Goal: Information Seeking & Learning: Learn about a topic

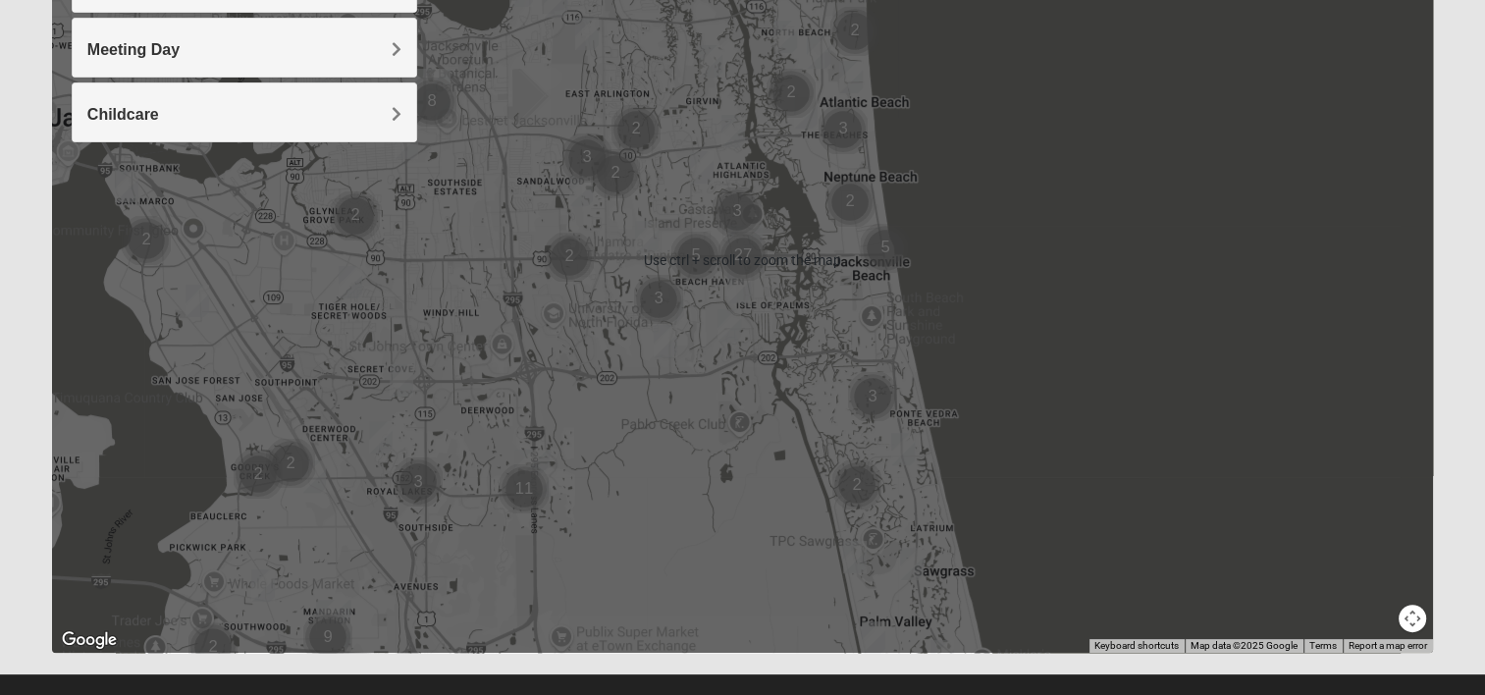
scroll to position [385, 0]
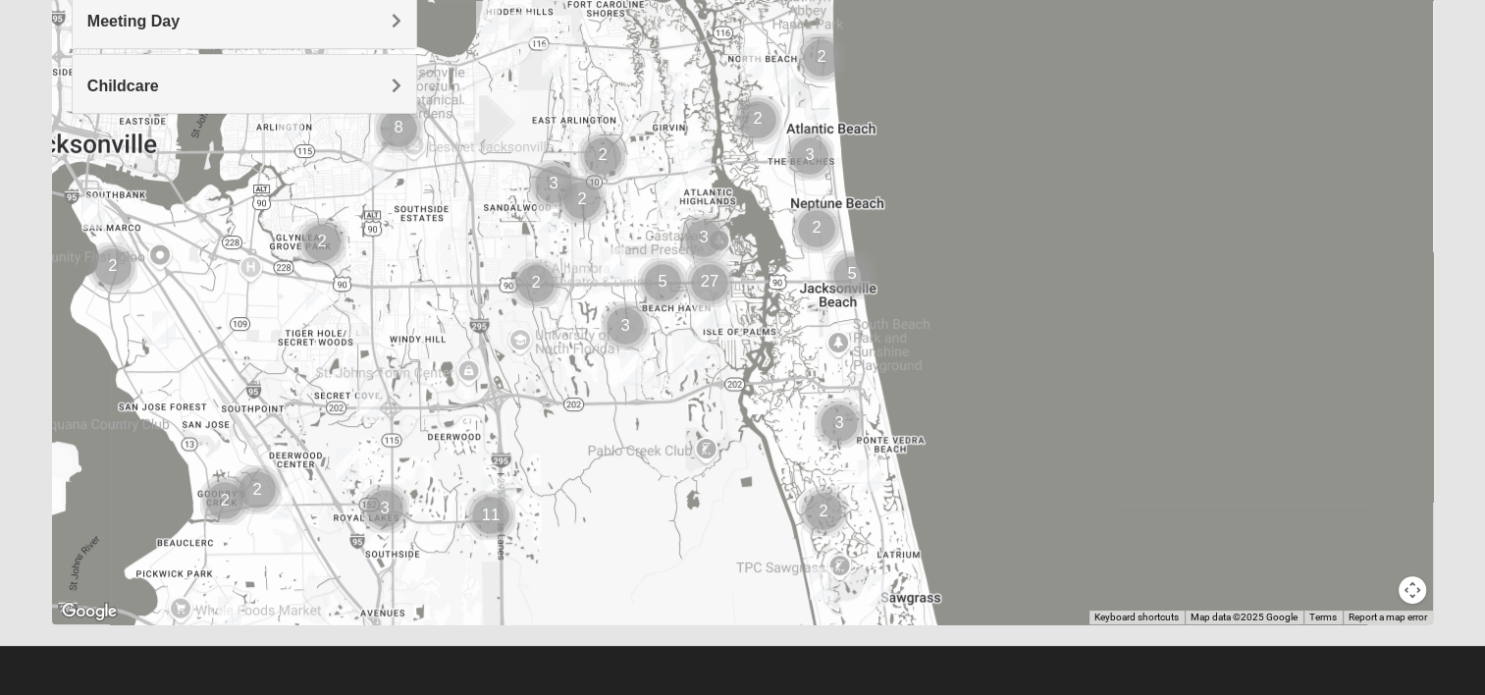
drag, startPoint x: 641, startPoint y: 547, endPoint x: 607, endPoint y: 597, distance: 60.1
click at [607, 597] on div at bounding box center [742, 231] width 1381 height 785
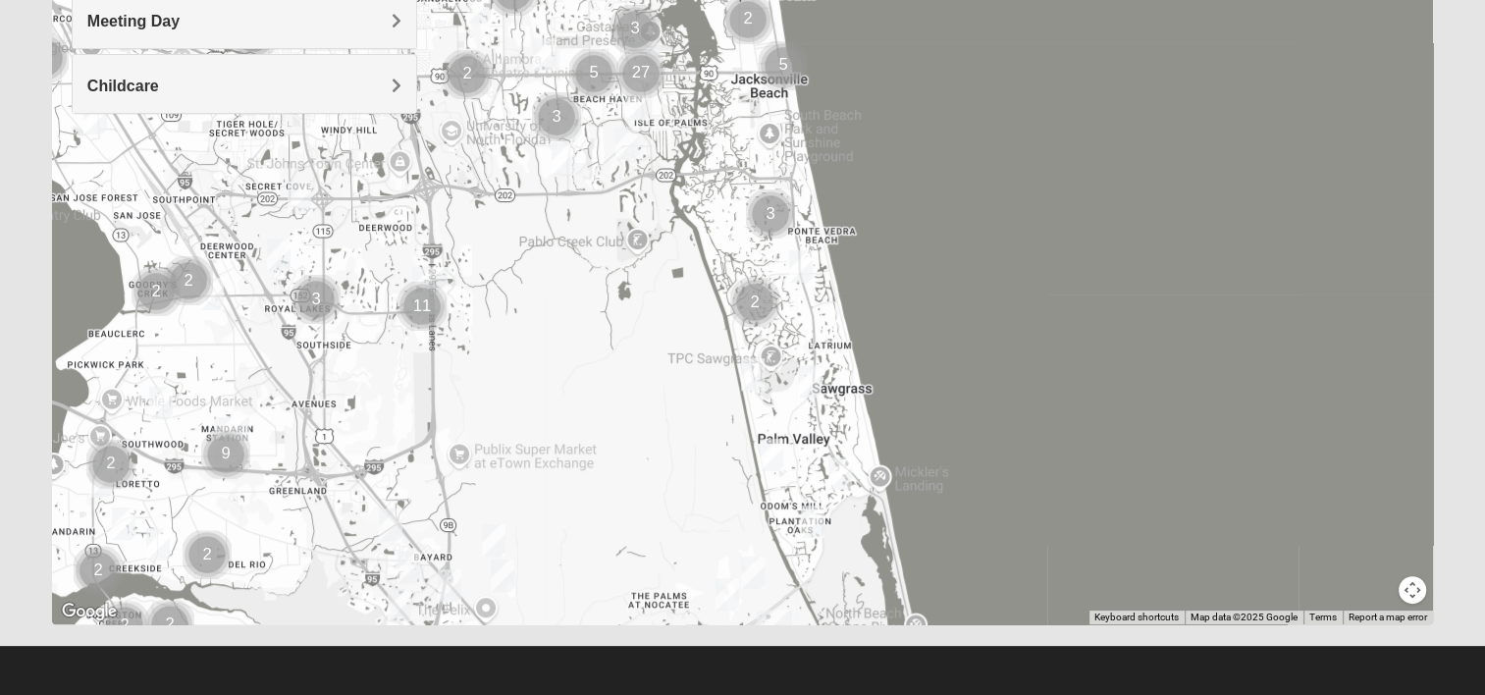
drag, startPoint x: 743, startPoint y: 522, endPoint x: 668, endPoint y: 324, distance: 211.8
click at [672, 311] on div at bounding box center [742, 231] width 1381 height 785
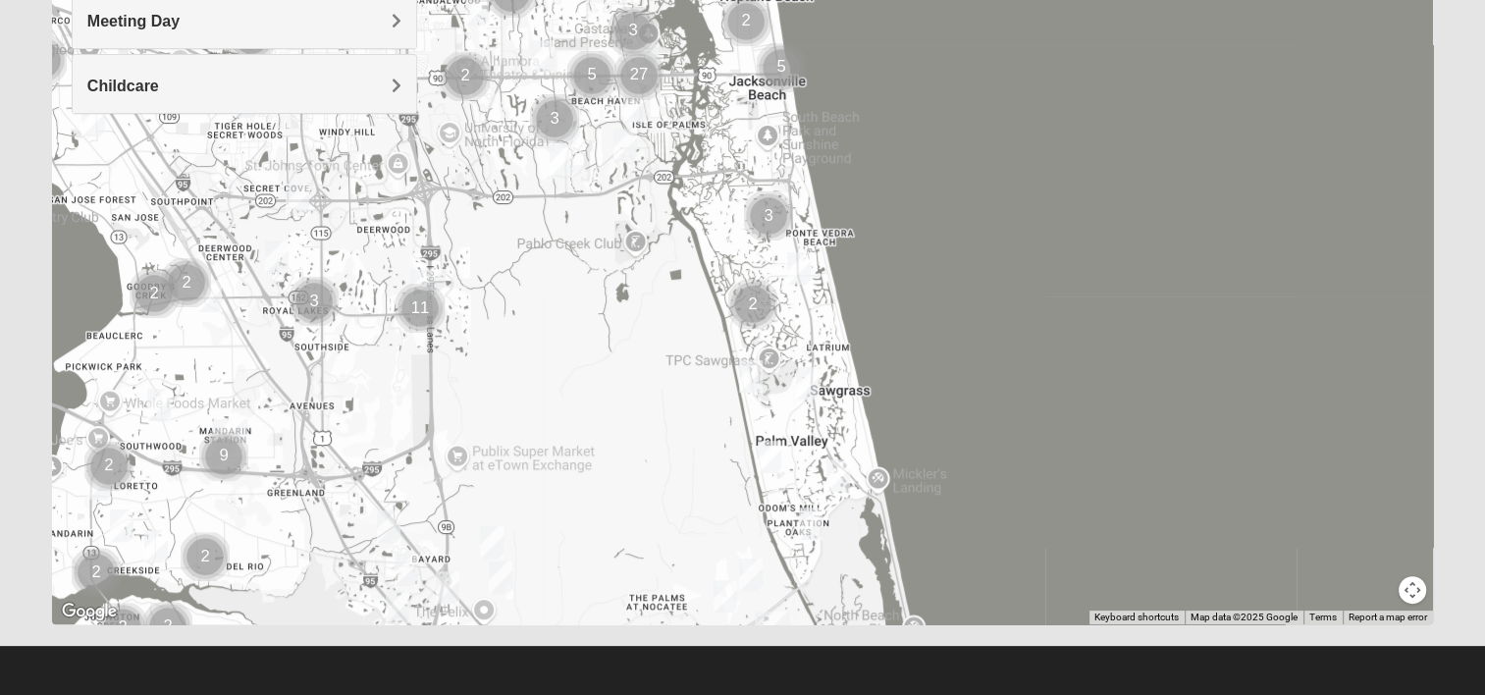
click at [653, 406] on div at bounding box center [742, 231] width 1381 height 785
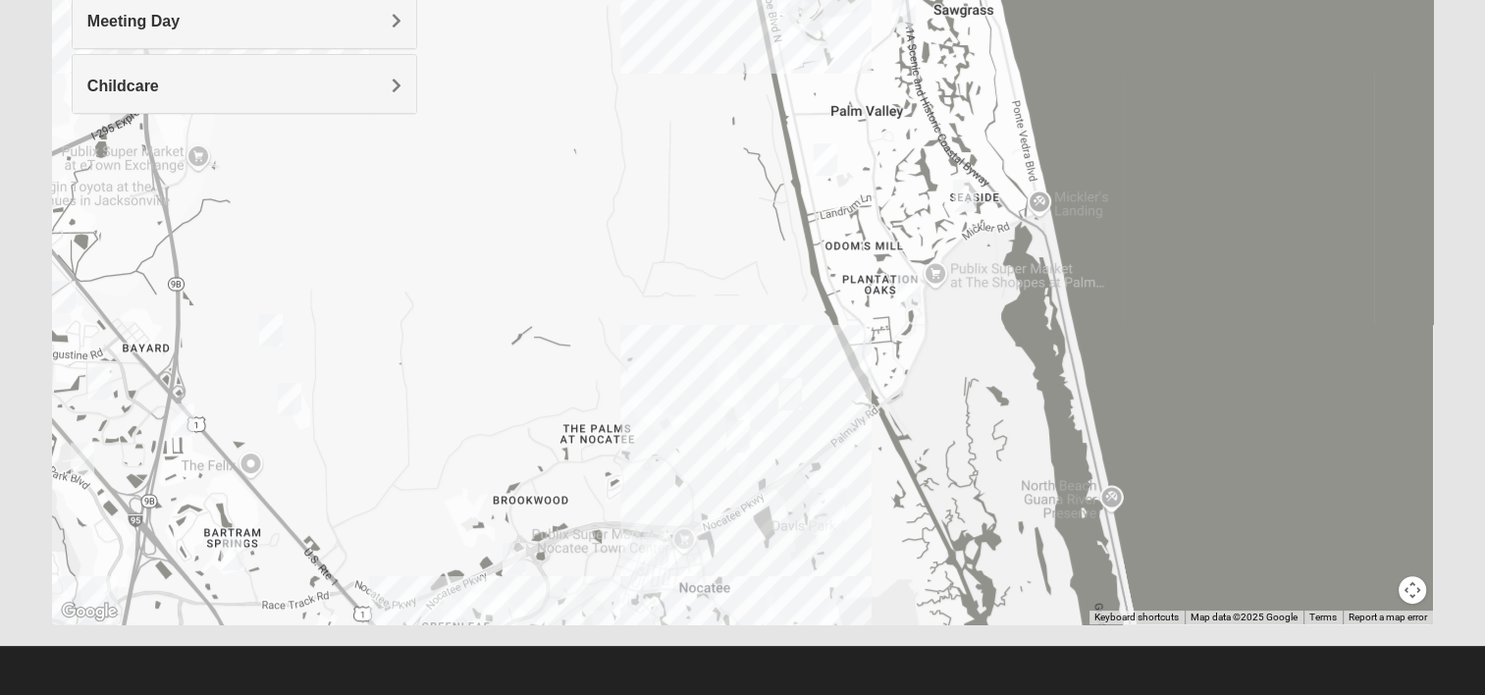
drag, startPoint x: 663, startPoint y: 509, endPoint x: 601, endPoint y: 143, distance: 371.2
click at [601, 143] on div at bounding box center [742, 231] width 1381 height 785
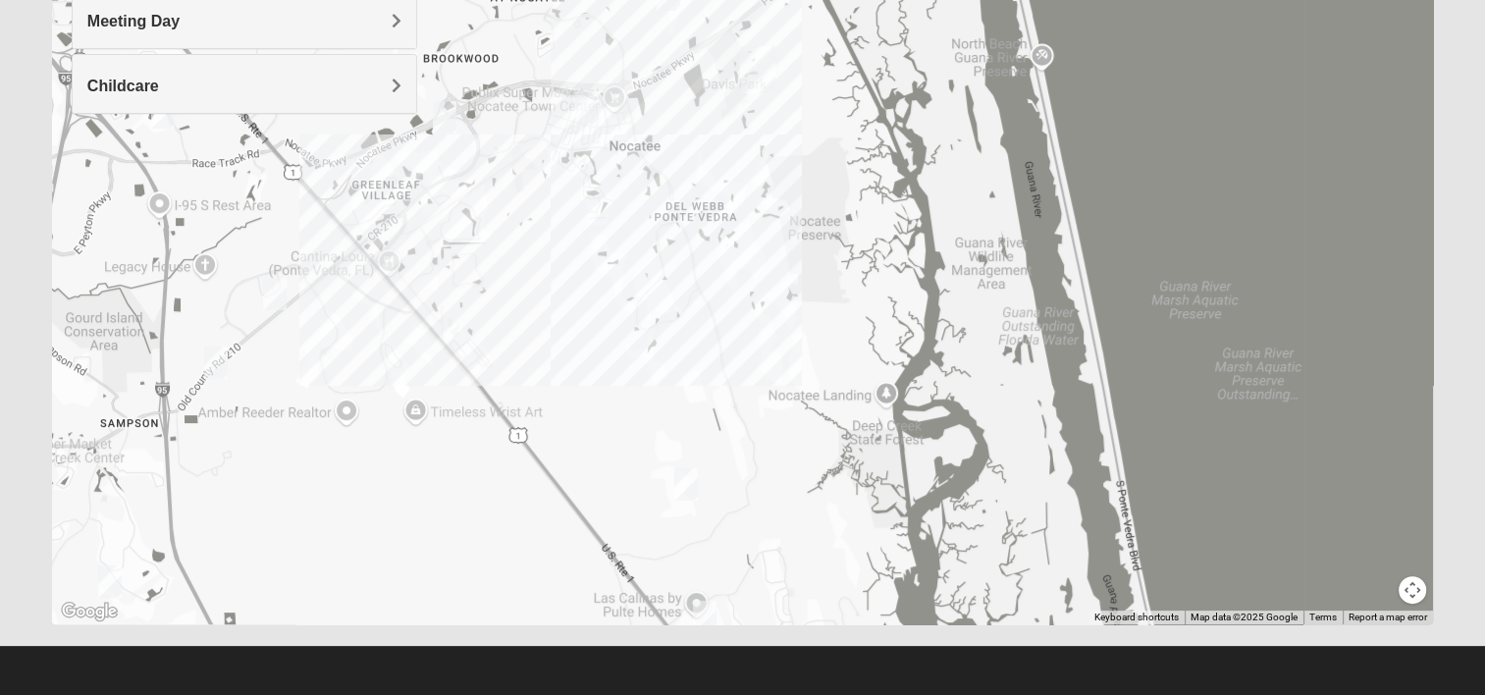
drag, startPoint x: 715, startPoint y: 573, endPoint x: 646, endPoint y: 128, distance: 450.9
click at [646, 128] on div at bounding box center [742, 231] width 1381 height 785
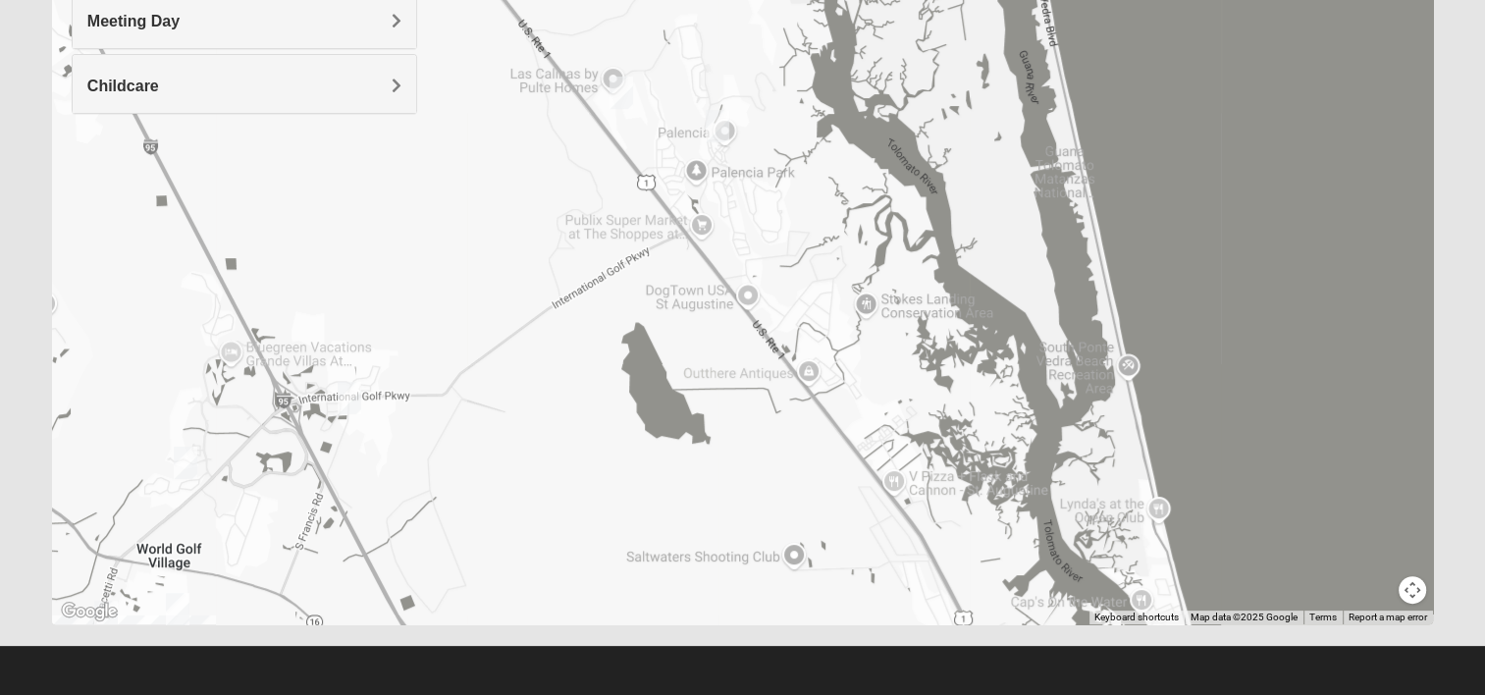
drag, startPoint x: 793, startPoint y: 573, endPoint x: 708, endPoint y: 71, distance: 509.4
click at [708, 71] on div at bounding box center [742, 231] width 1381 height 785
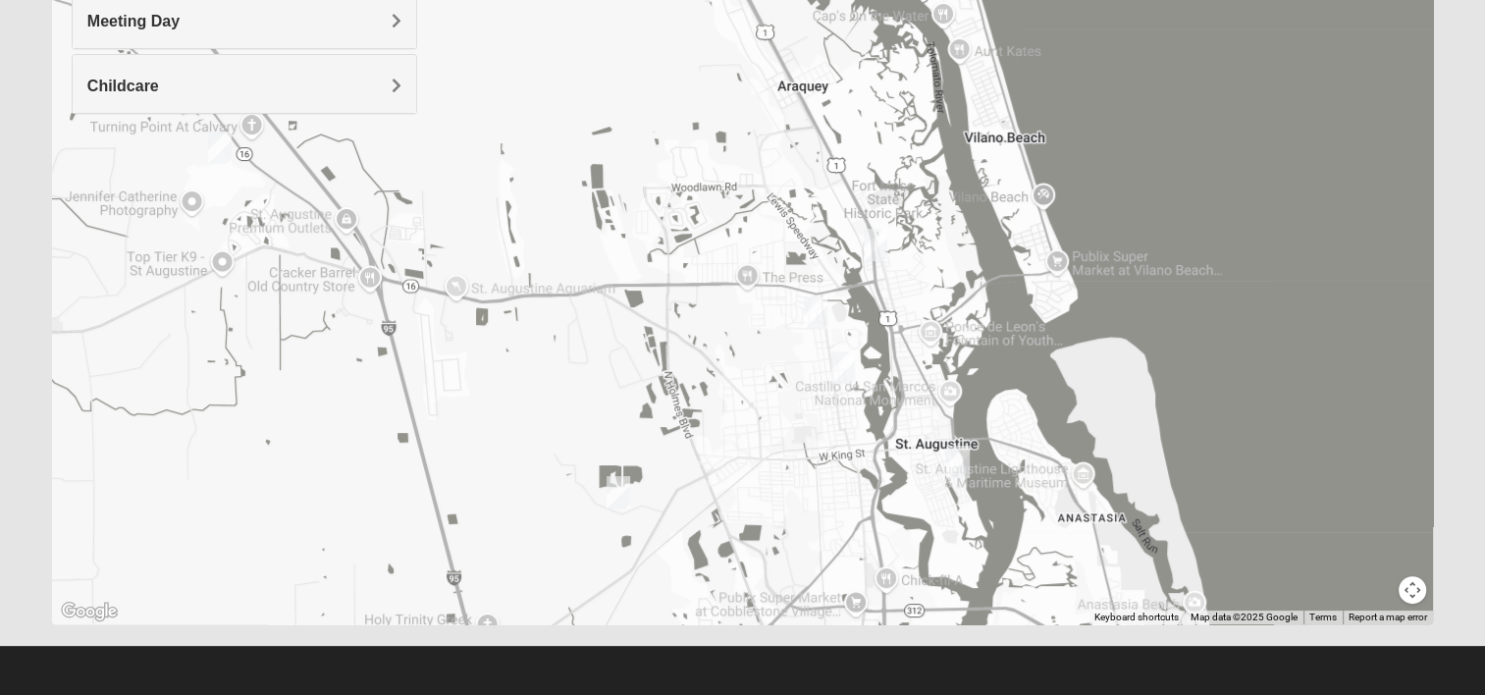
drag, startPoint x: 775, startPoint y: 517, endPoint x: 577, endPoint y: -72, distance: 621.2
click at [577, 0] on html "Log In Find A Group Error Show List Loading Groups" at bounding box center [742, 155] width 1485 height 1080
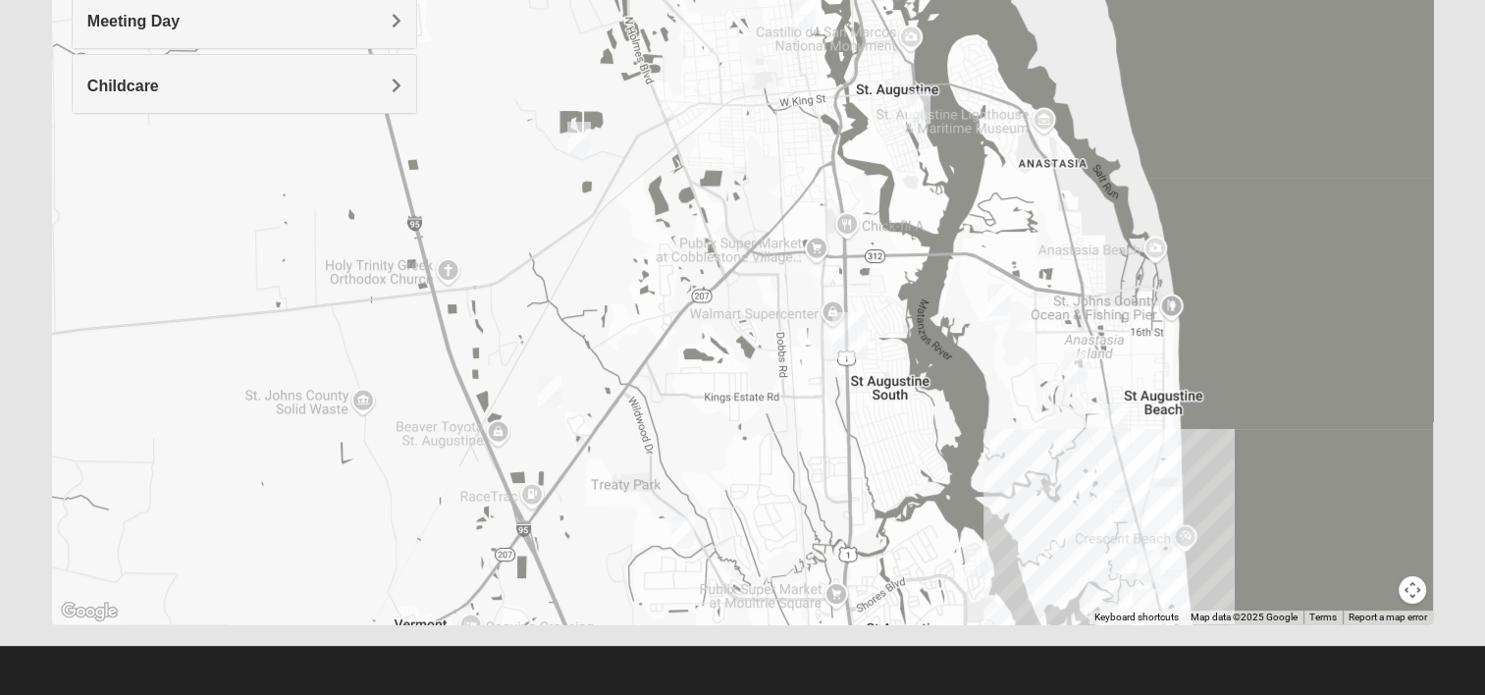
drag, startPoint x: 824, startPoint y: 565, endPoint x: 785, endPoint y: 209, distance: 358.3
click at [785, 209] on div at bounding box center [742, 231] width 1381 height 785
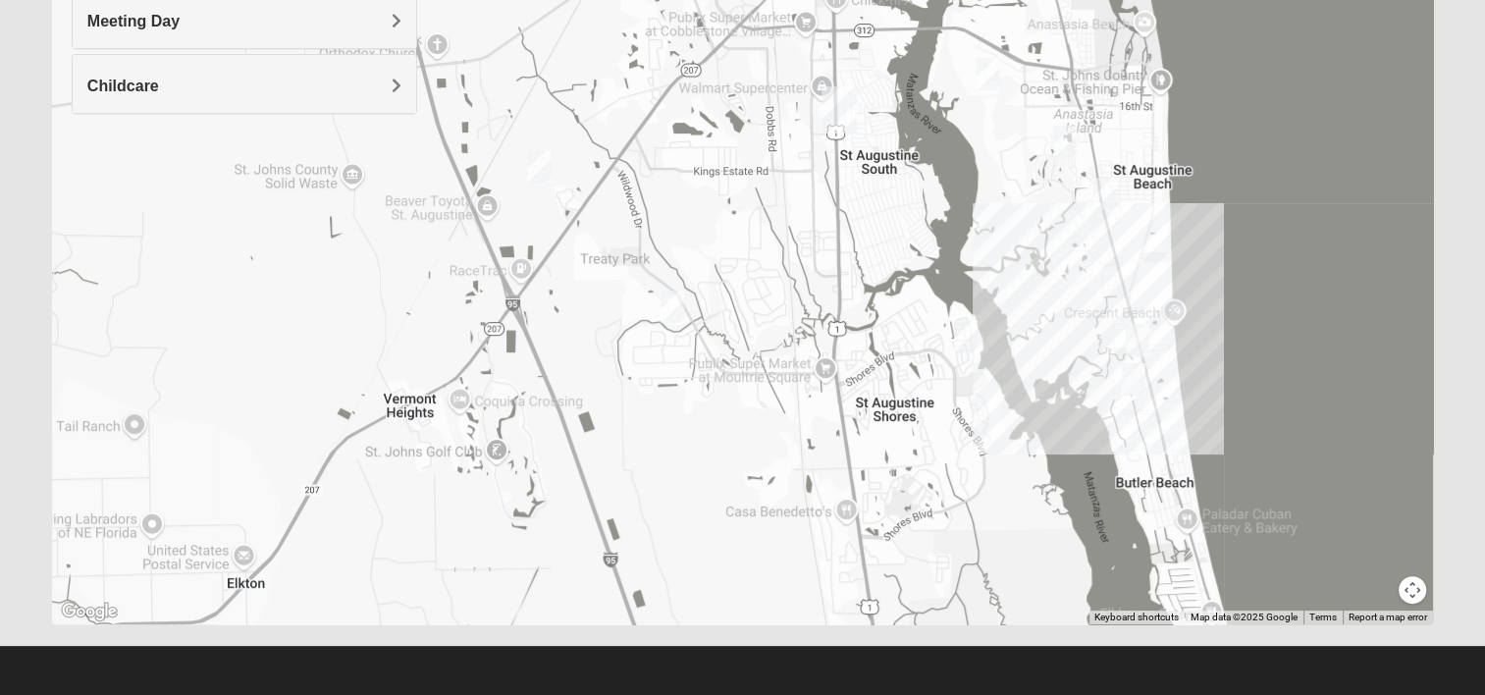
drag, startPoint x: 793, startPoint y: 510, endPoint x: 781, endPoint y: 290, distance: 220.1
click at [781, 290] on div at bounding box center [742, 231] width 1381 height 785
click at [969, 335] on img "Mixed McKeithen 32086" at bounding box center [966, 336] width 24 height 32
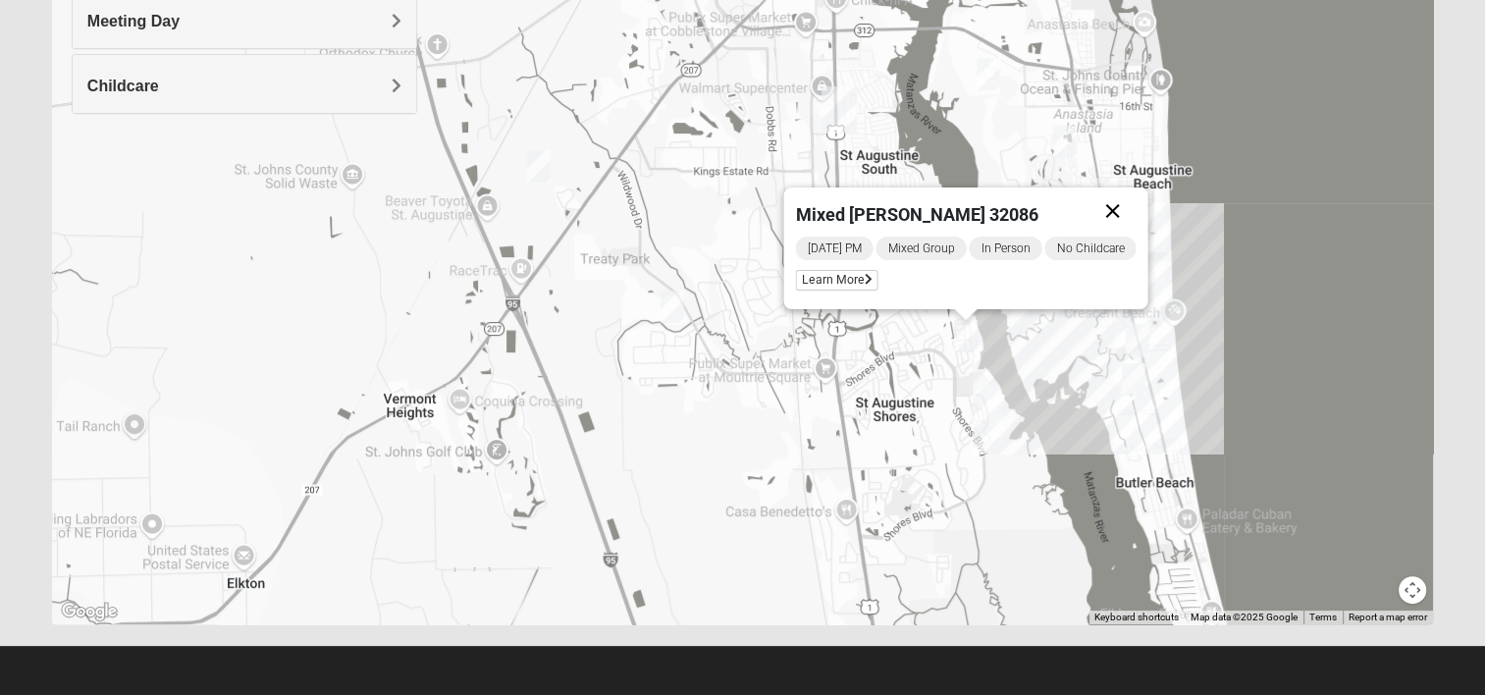
click at [1126, 208] on button "Close" at bounding box center [1111, 210] width 47 height 47
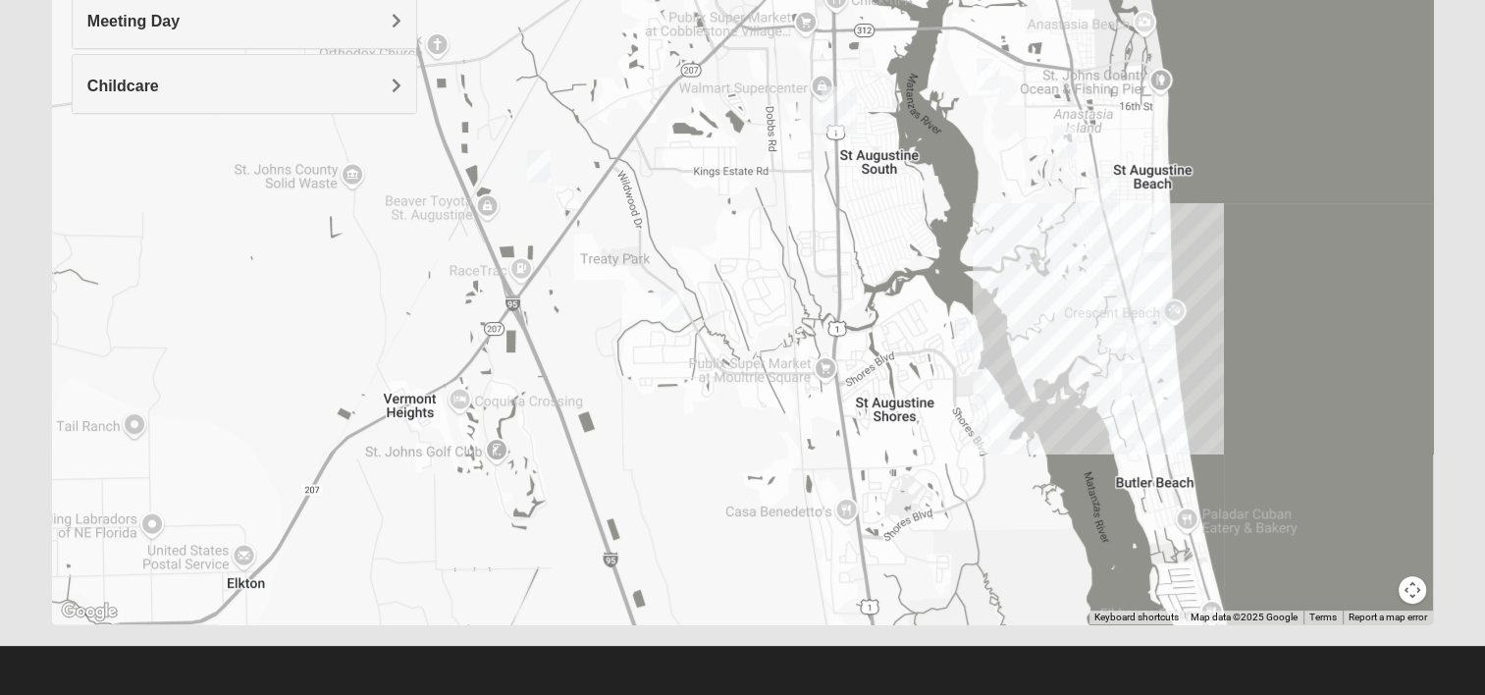
click at [1139, 380] on img "Mixed Tant 32080" at bounding box center [1134, 379] width 24 height 32
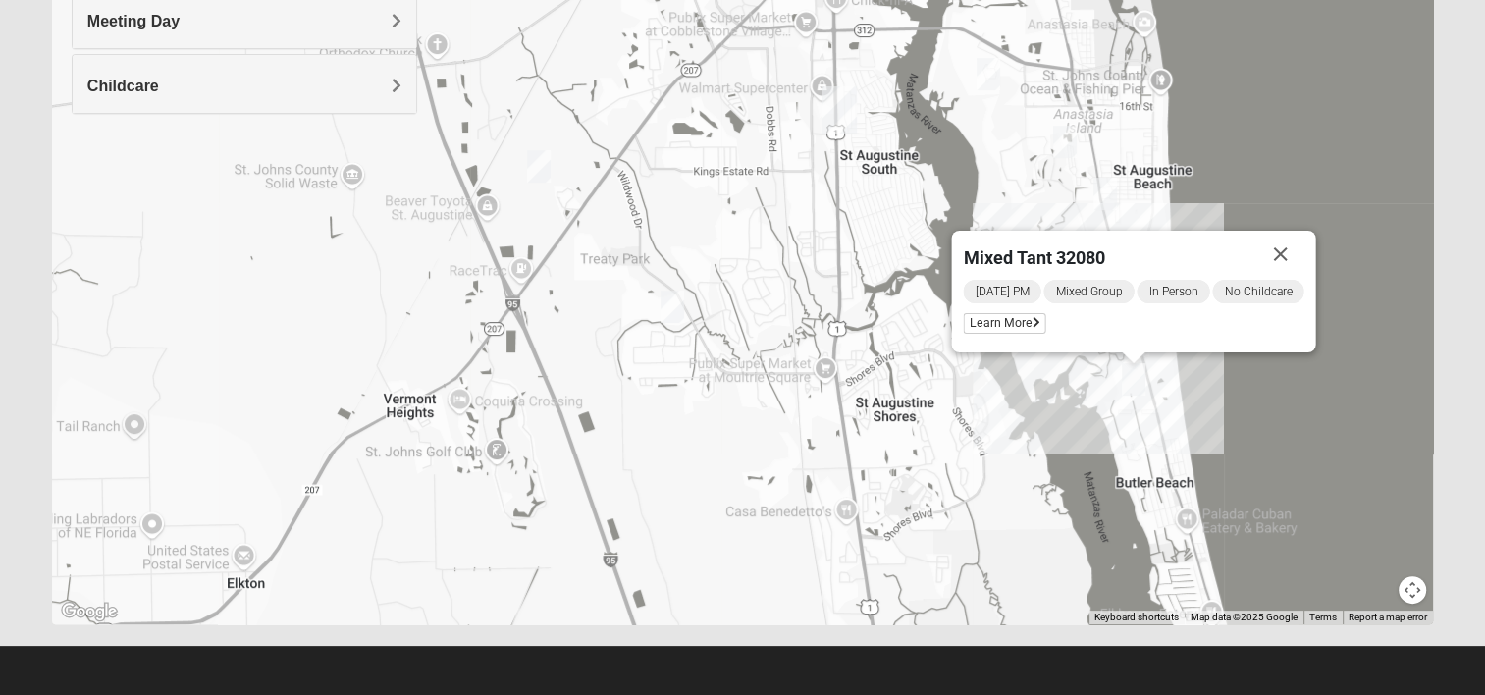
click at [1129, 412] on div "Mixed Tant 32080 [DATE] PM Mixed Group In Person No Childcare Learn More" at bounding box center [742, 231] width 1381 height 785
click at [1221, 392] on div "Mixed Tant 32080 [DATE] PM Mixed Group In Person No Childcare Learn More" at bounding box center [742, 231] width 1381 height 785
click at [1291, 248] on button "Close" at bounding box center [1279, 254] width 47 height 47
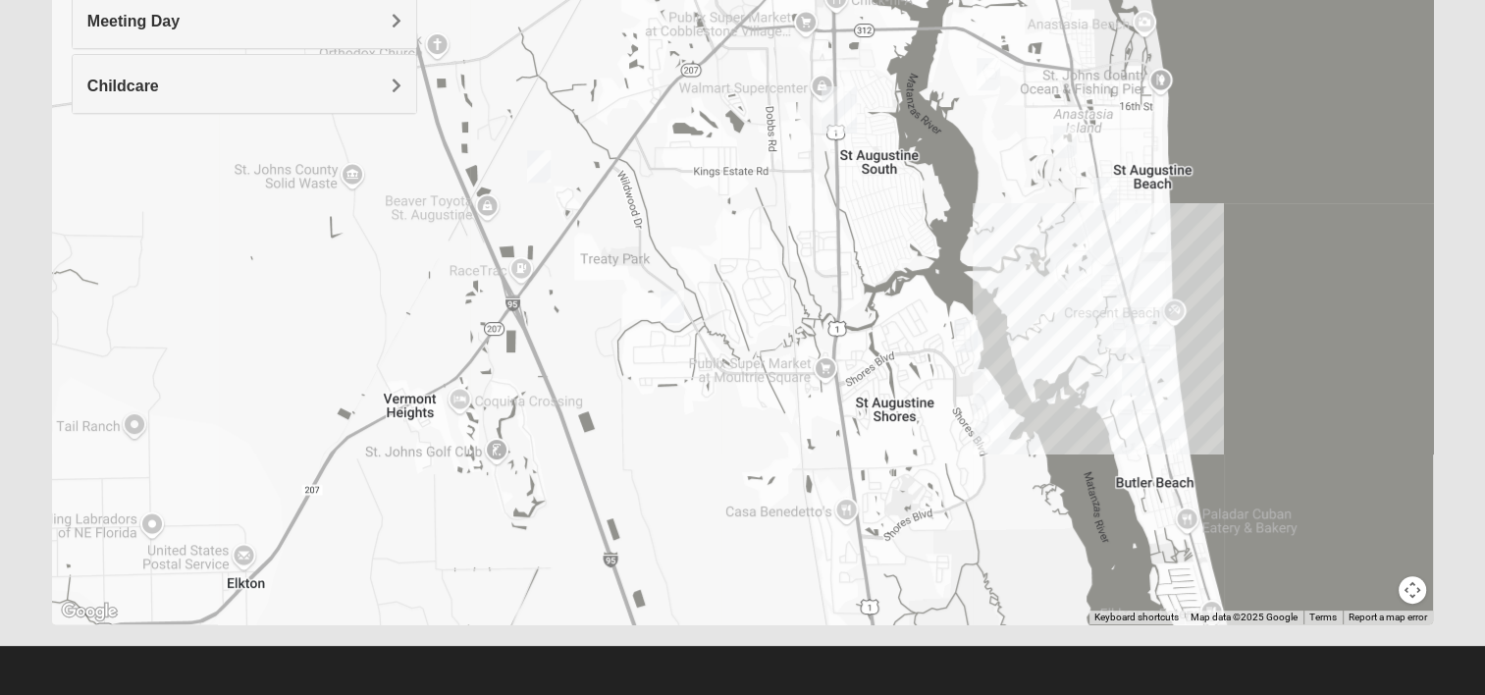
click at [1129, 336] on img "Mens Day/West 32080" at bounding box center [1137, 340] width 24 height 32
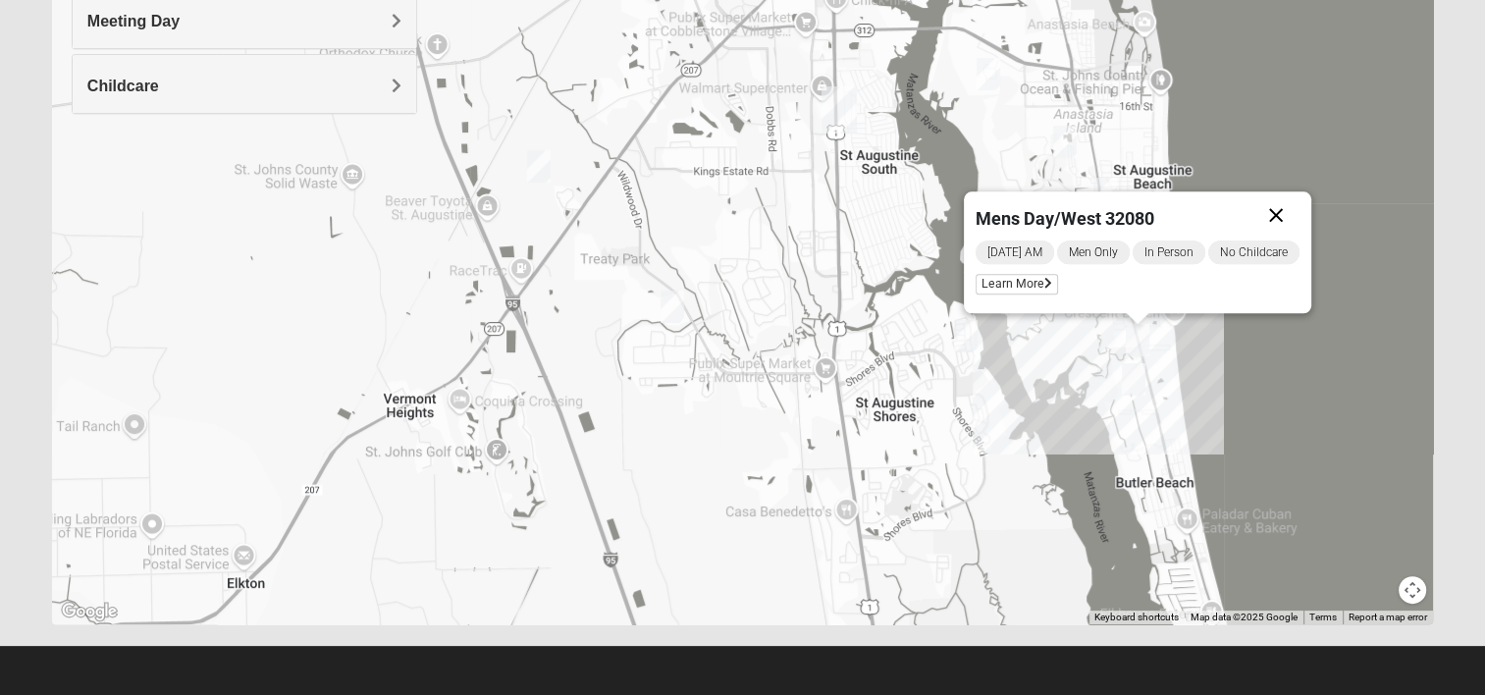
click at [1280, 212] on button "Close" at bounding box center [1275, 214] width 47 height 47
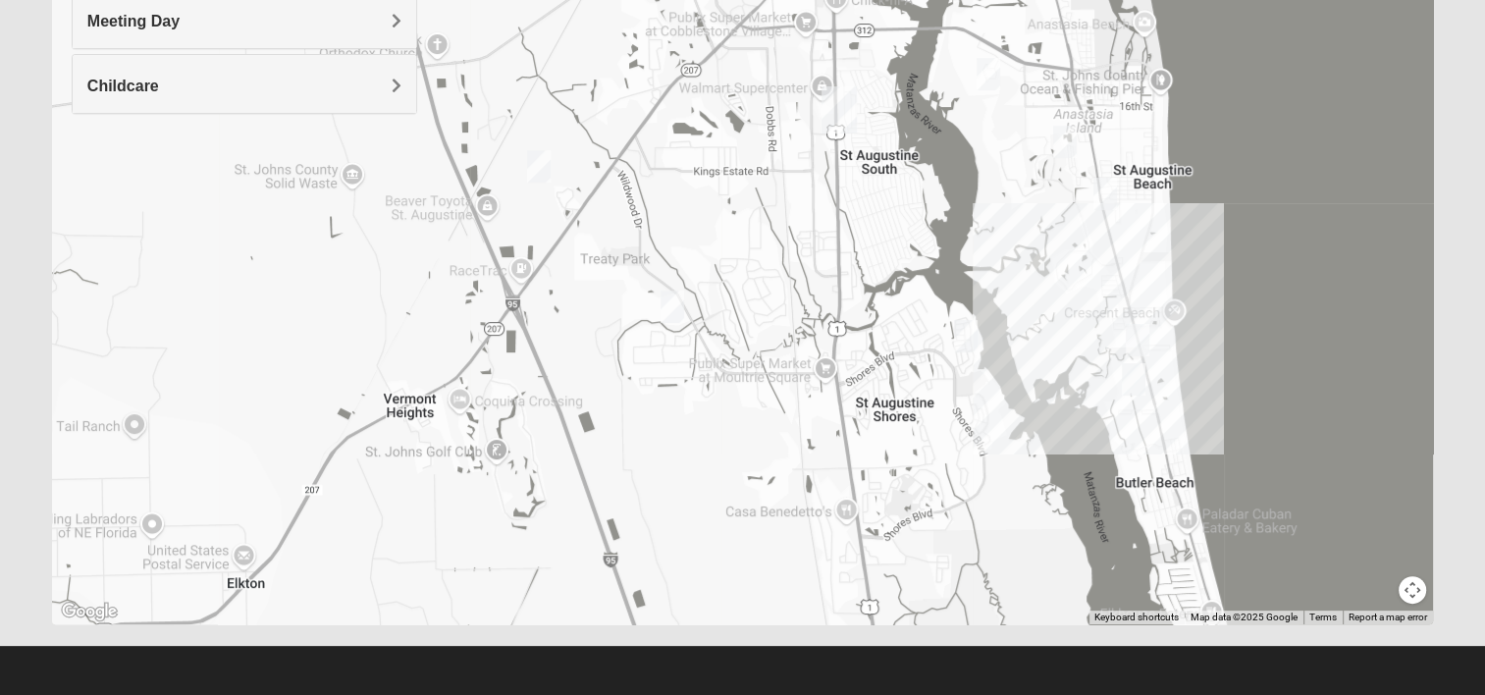
click at [1060, 333] on div at bounding box center [742, 231] width 1381 height 785
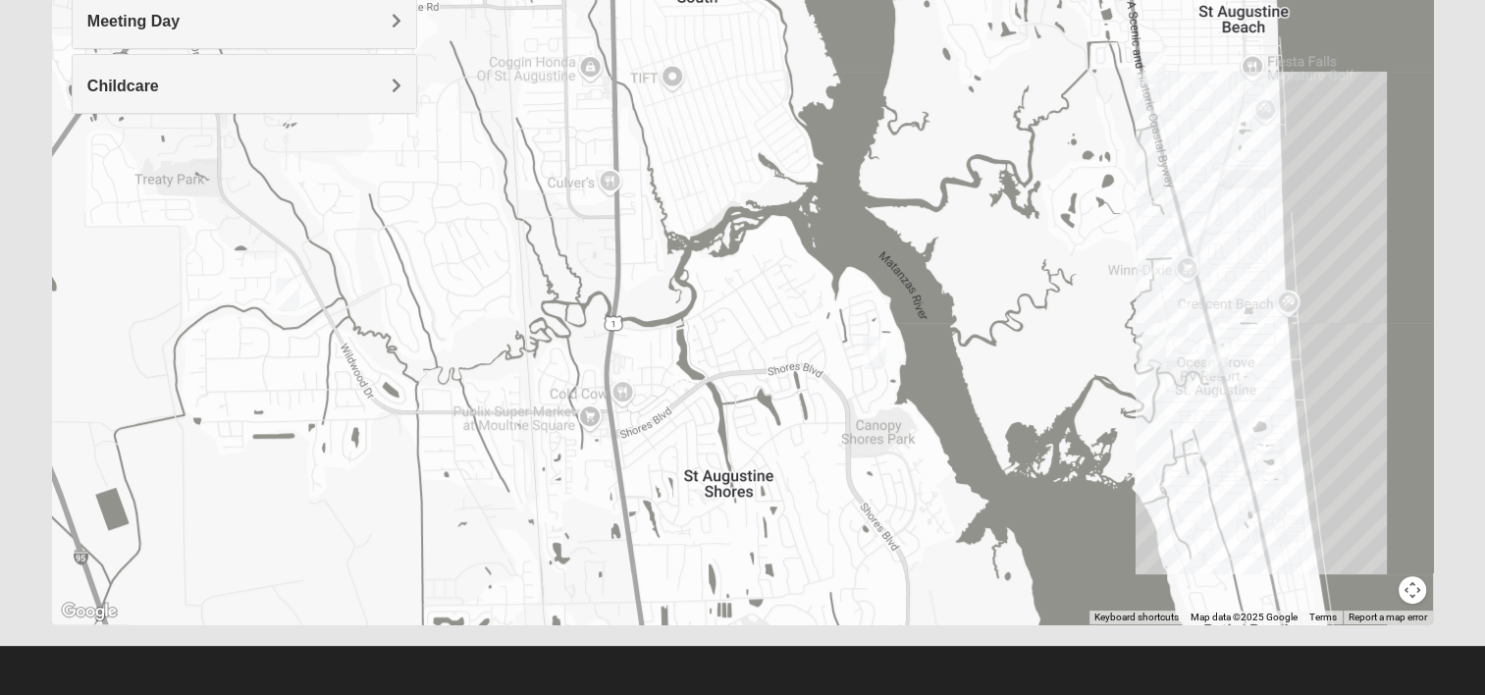
click at [1181, 318] on img "WILDASIN/GUNDERSON MIXED" at bounding box center [1177, 320] width 24 height 32
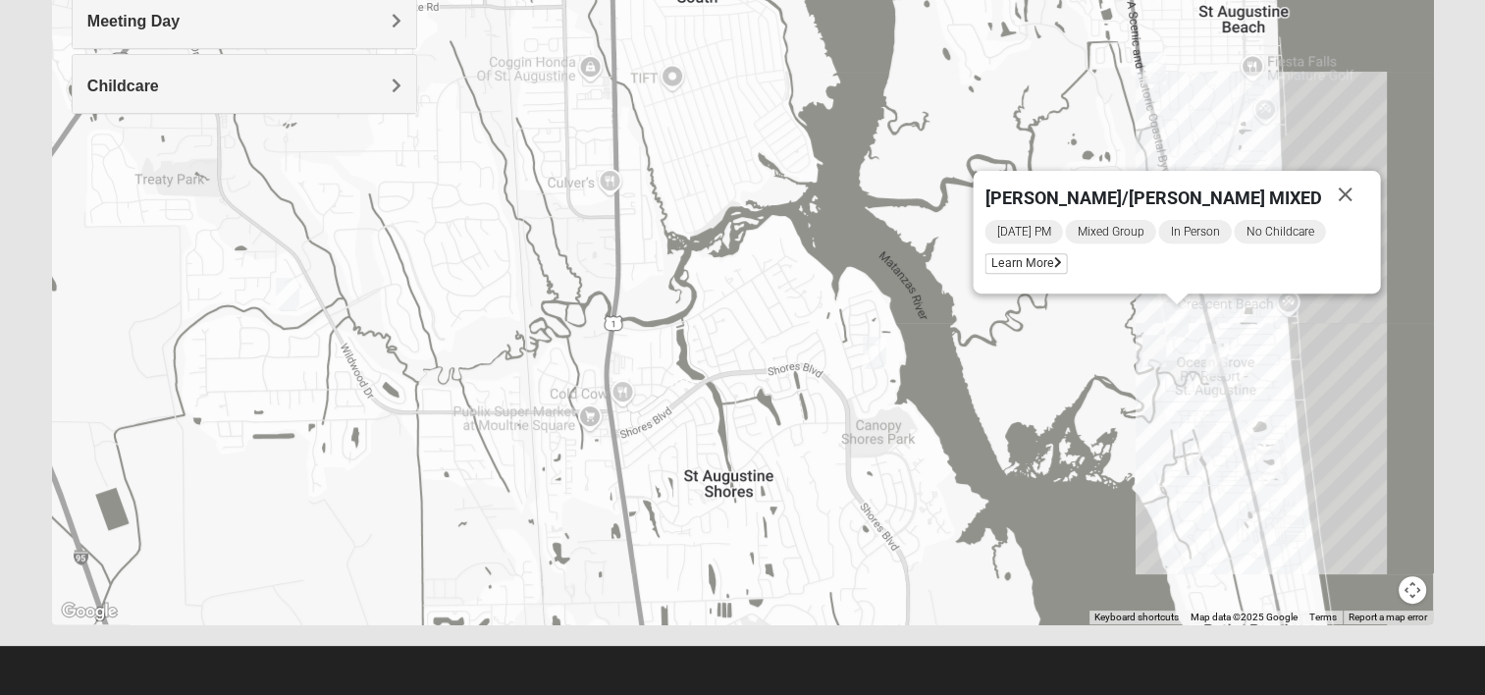
click at [1076, 345] on div "[PERSON_NAME]/[PERSON_NAME] MIXED [DATE] PM Mixed Group In Person No Childcare …" at bounding box center [742, 231] width 1381 height 785
click at [1331, 192] on button "Close" at bounding box center [1344, 194] width 47 height 47
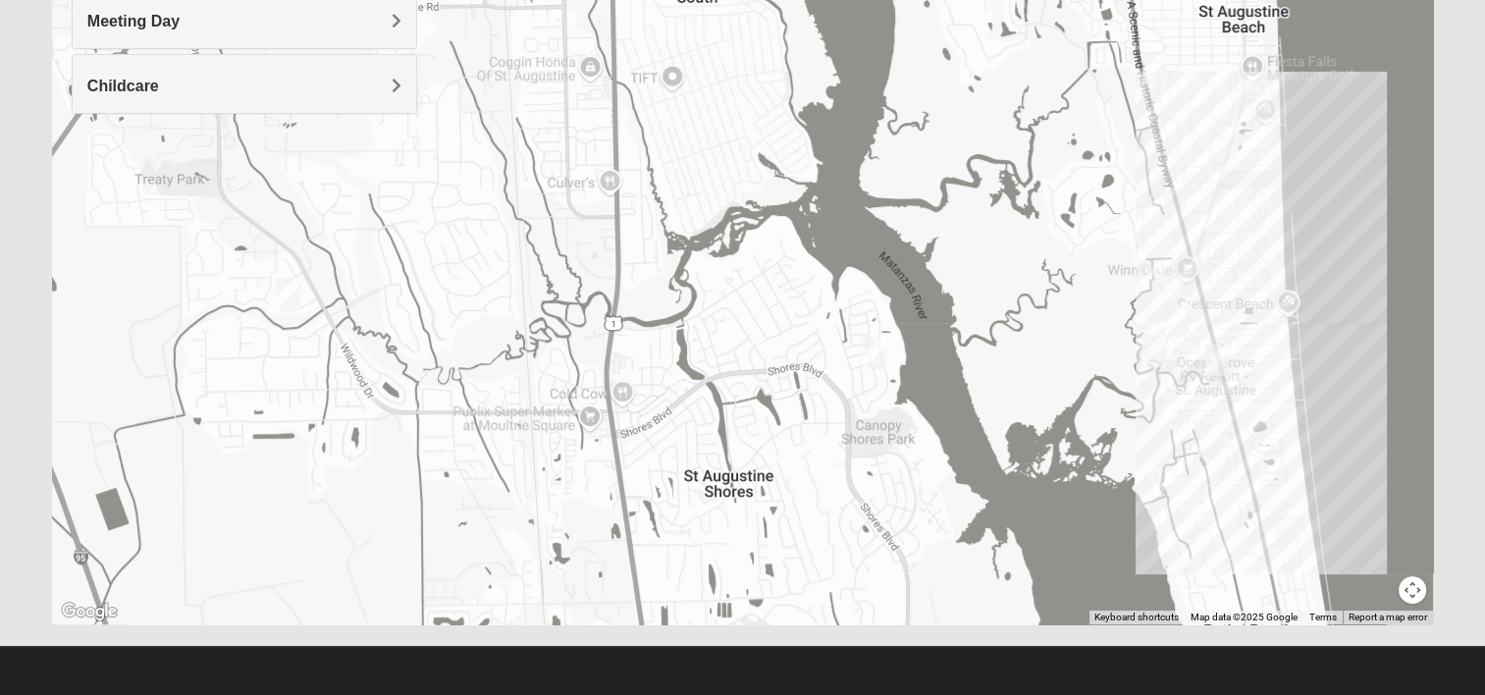
click at [875, 353] on img "Mixed McKeithen 32086" at bounding box center [874, 353] width 24 height 32
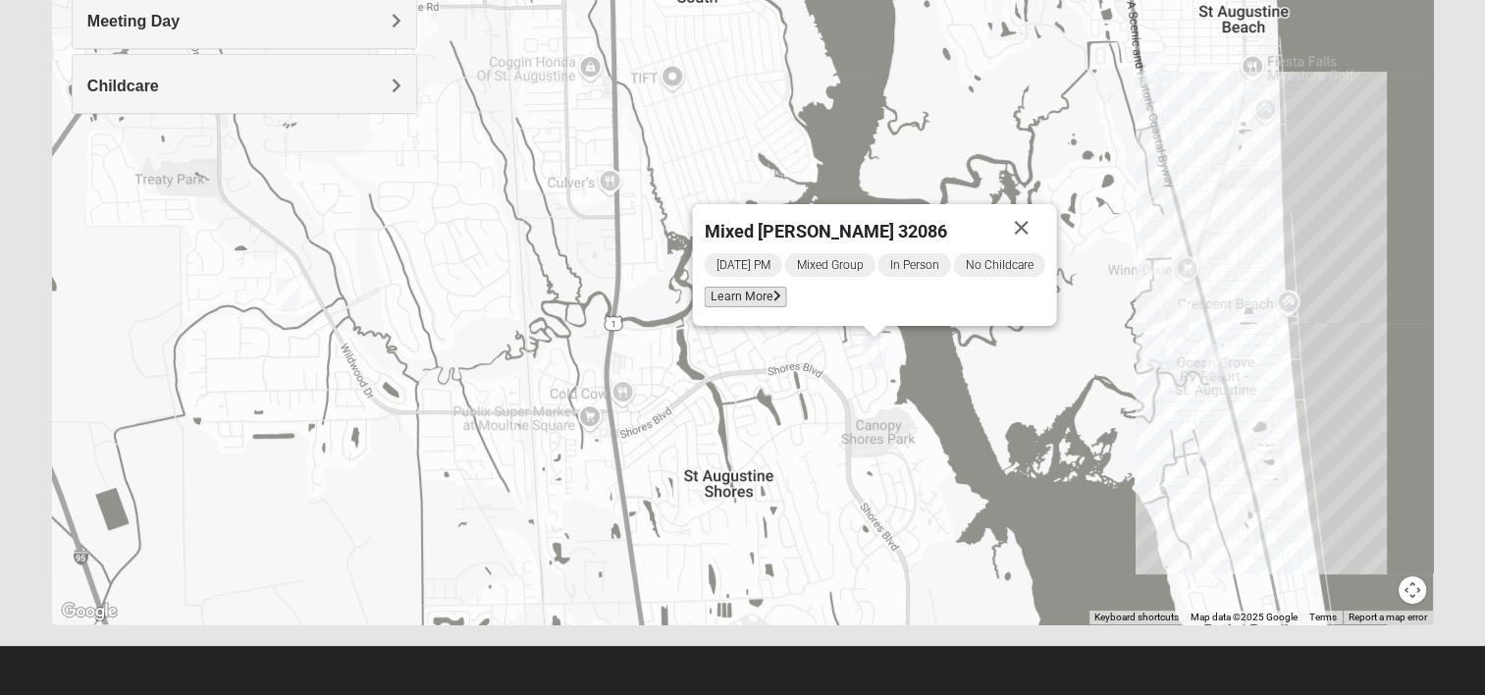
click at [706, 294] on span "Learn More" at bounding box center [745, 297] width 82 height 21
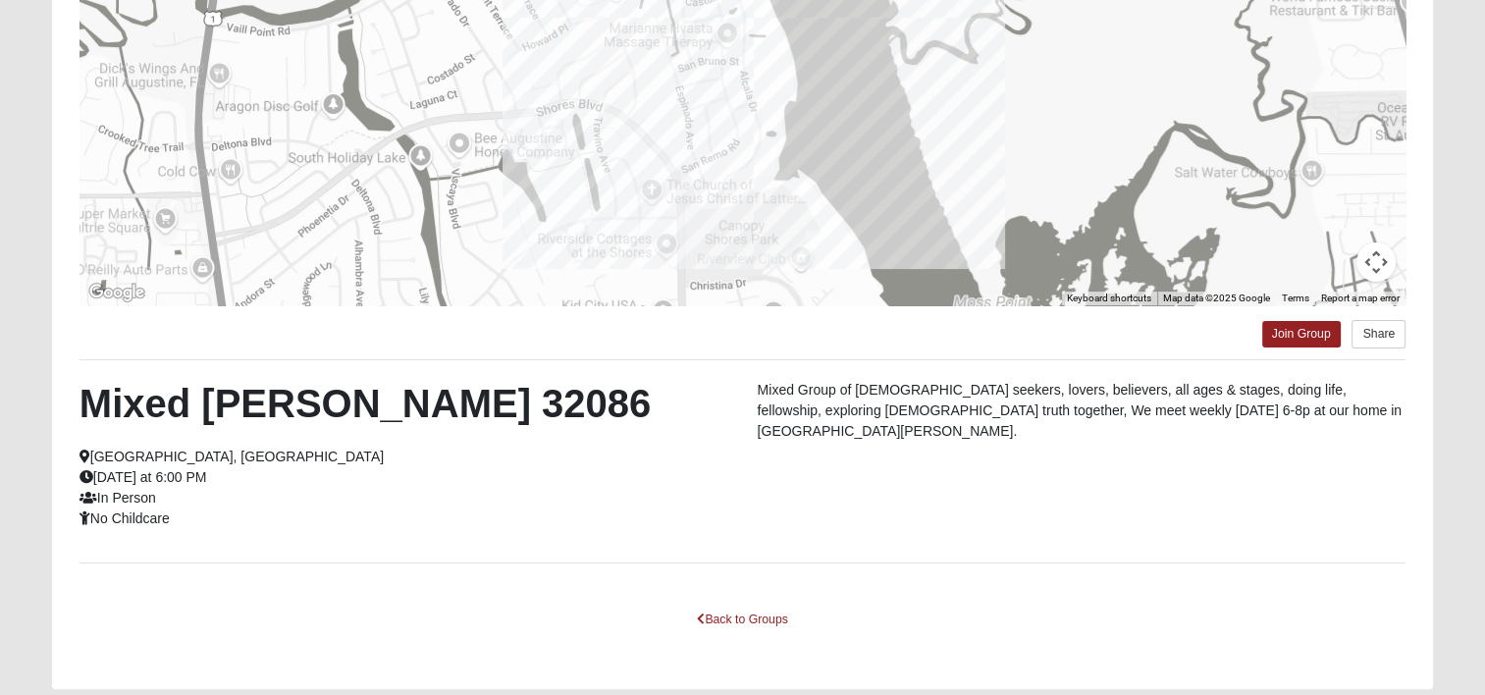
scroll to position [268, 0]
